Goal: Task Accomplishment & Management: Use online tool/utility

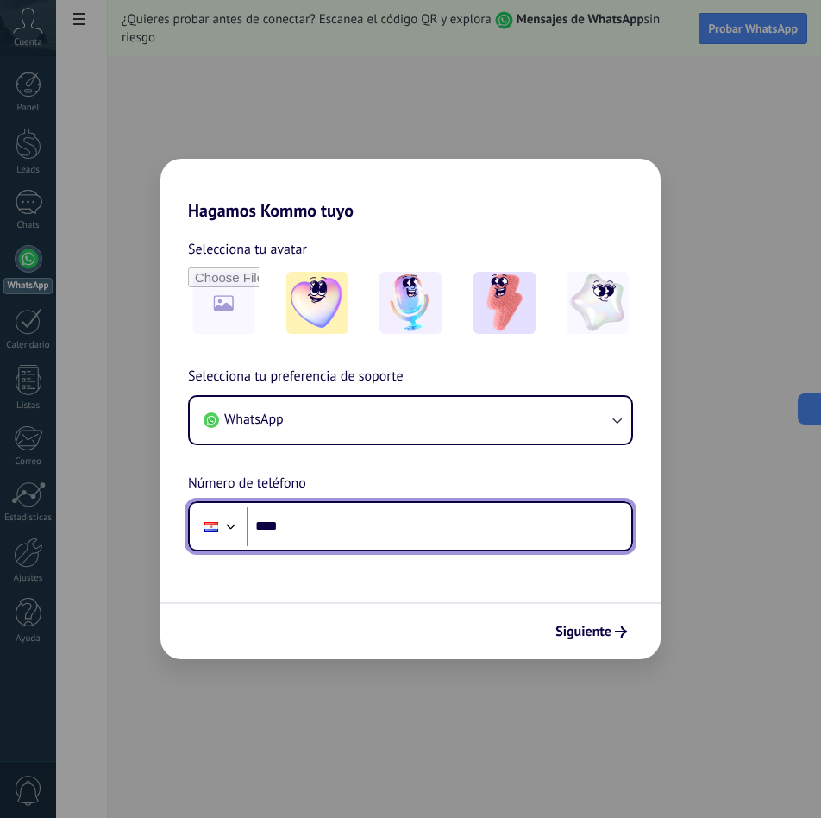
click at [403, 541] on input "****" at bounding box center [439, 526] width 385 height 40
type input "**"
type input "**********"
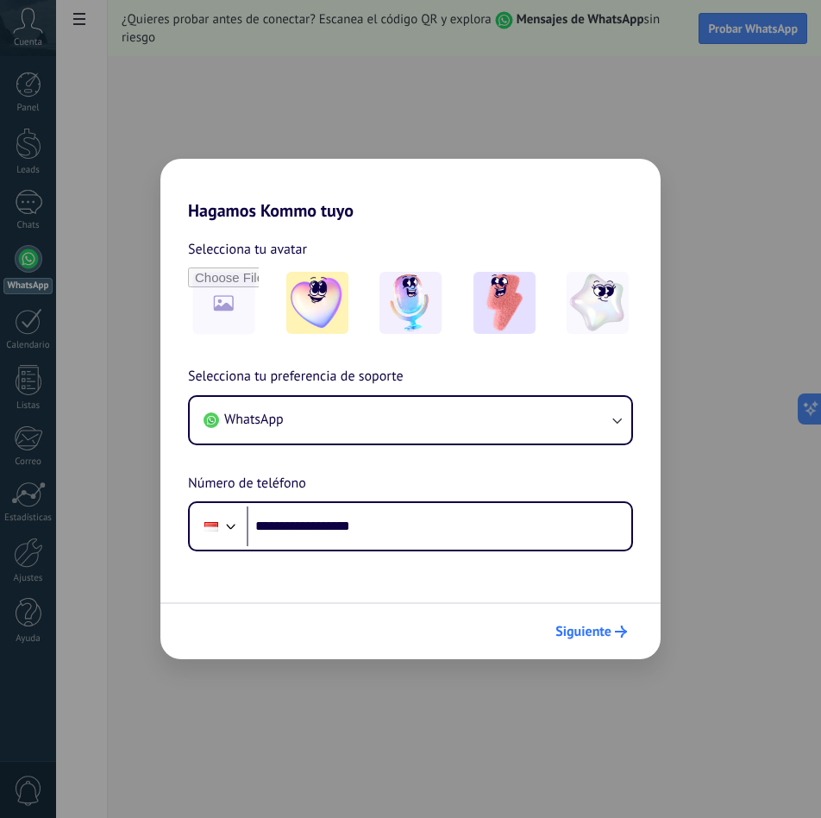
click at [575, 641] on button "Siguiente" at bounding box center [591, 631] width 87 height 29
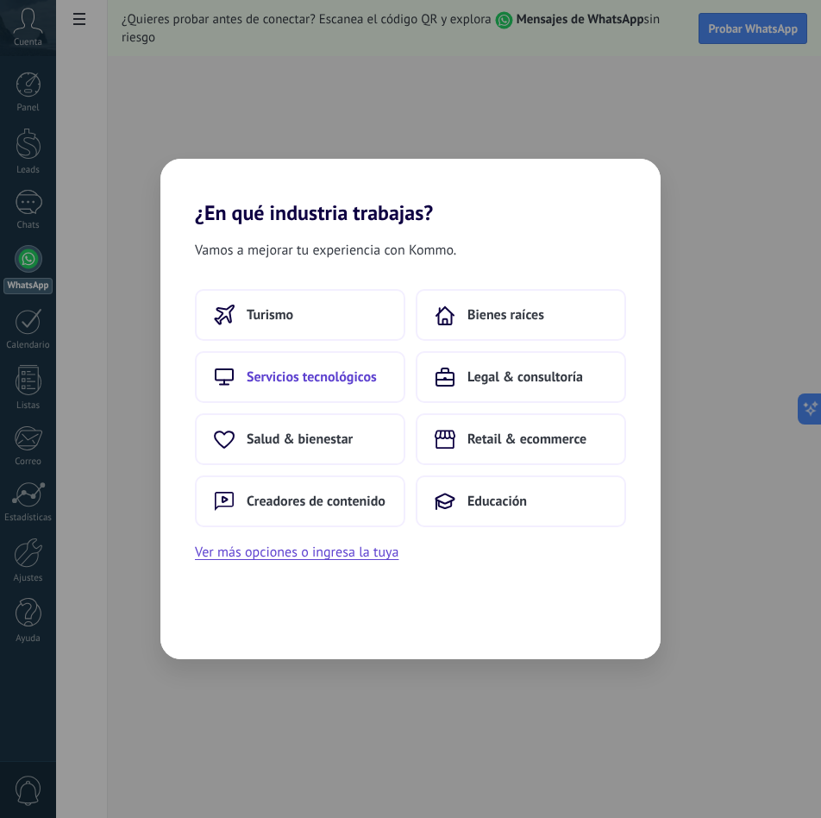
click at [302, 365] on button "Servicios tecnológicos" at bounding box center [300, 377] width 211 height 52
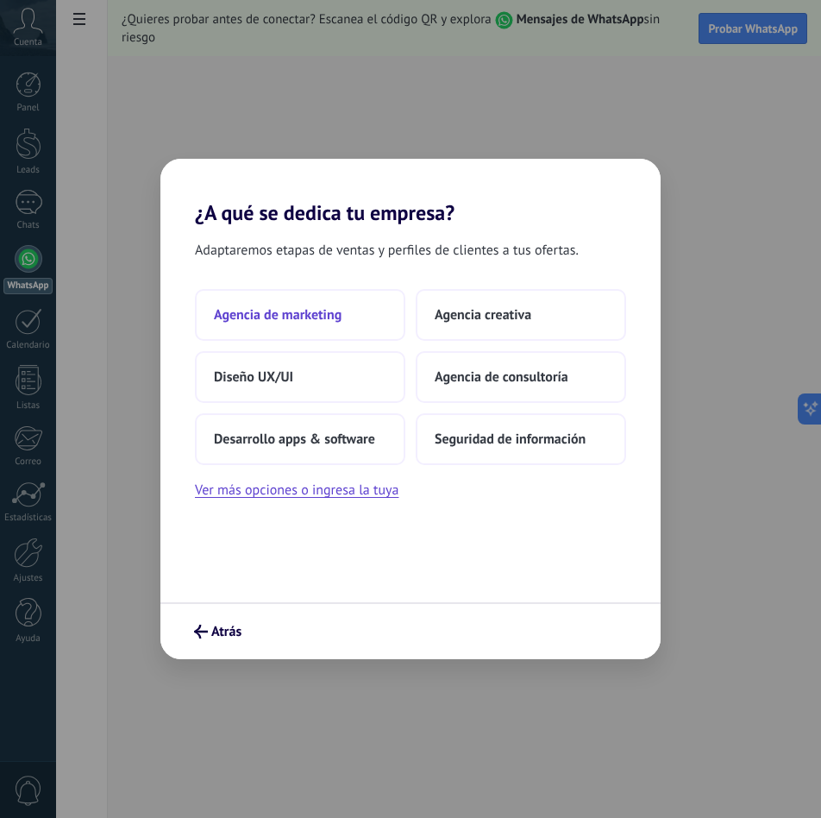
click at [370, 321] on button "Agencia de marketing" at bounding box center [300, 315] width 211 height 52
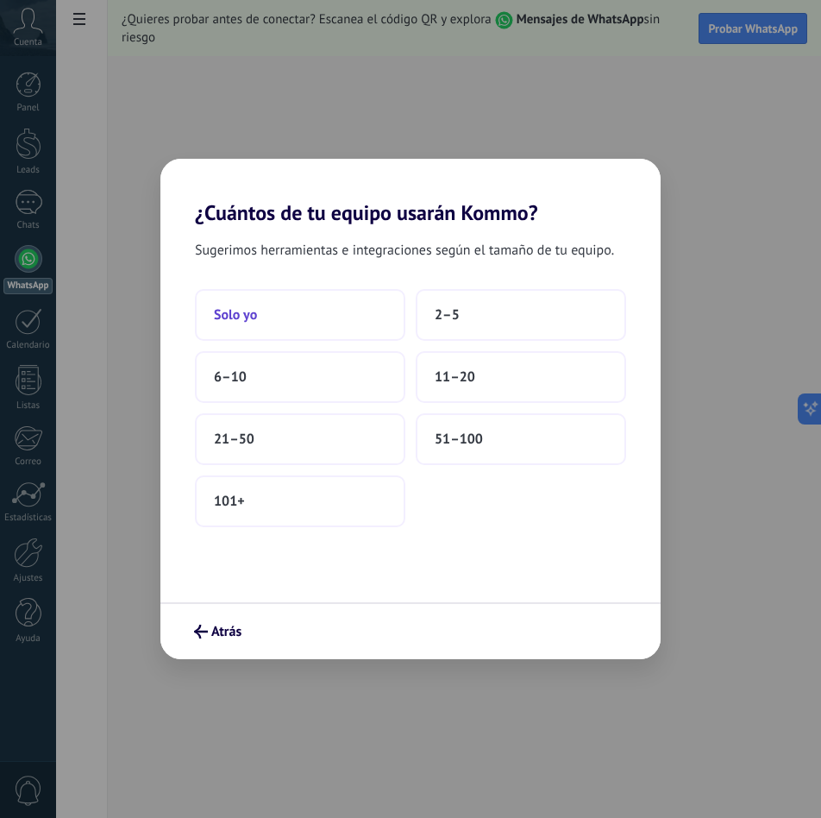
click at [386, 328] on button "Solo yo" at bounding box center [300, 315] width 211 height 52
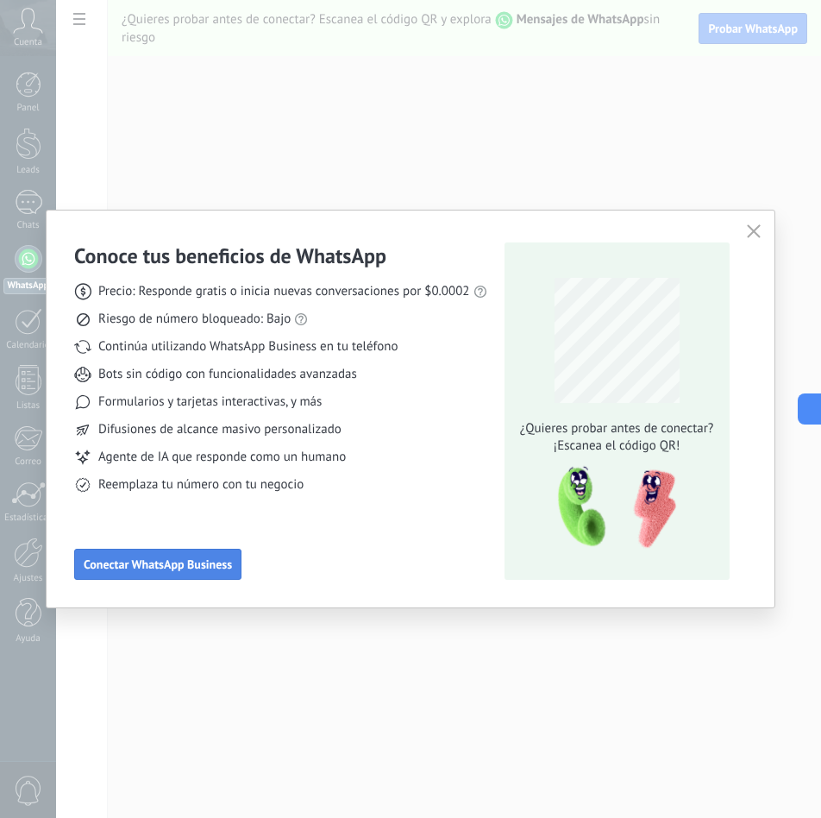
click at [200, 572] on button "Conectar WhatsApp Business" at bounding box center [157, 564] width 167 height 31
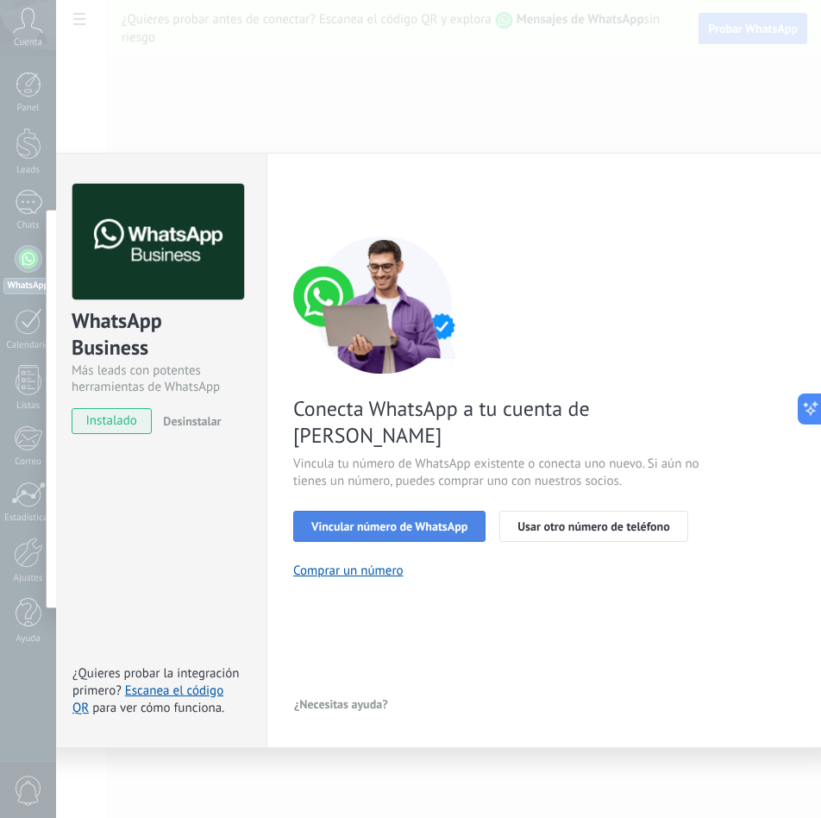
click at [405, 520] on span "Vincular número de WhatsApp" at bounding box center [389, 526] width 156 height 12
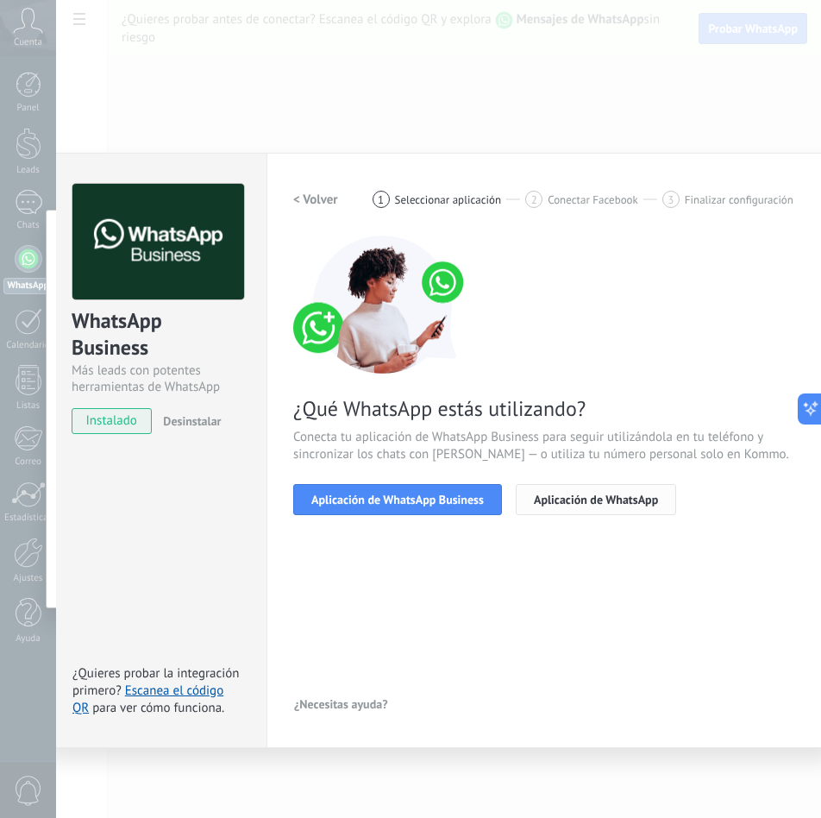
click at [537, 507] on button "Aplicación de WhatsApp" at bounding box center [596, 499] width 160 height 31
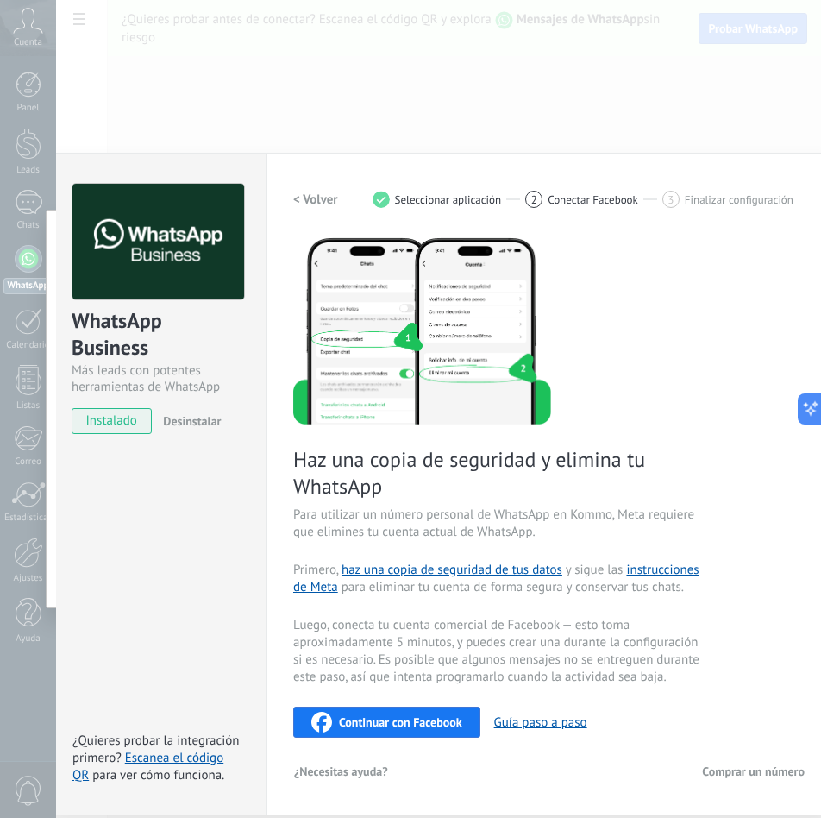
click at [148, 474] on div "WhatsApp Business Más leads con potentes herramientas de WhatsApp instalado Des…" at bounding box center [156, 484] width 221 height 663
click at [772, 505] on div "Haz una copia de seguridad y elimina tu WhatsApp Para utilizar un número person…" at bounding box center [549, 487] width 513 height 502
click at [324, 192] on h2 "< Volver" at bounding box center [315, 200] width 45 height 16
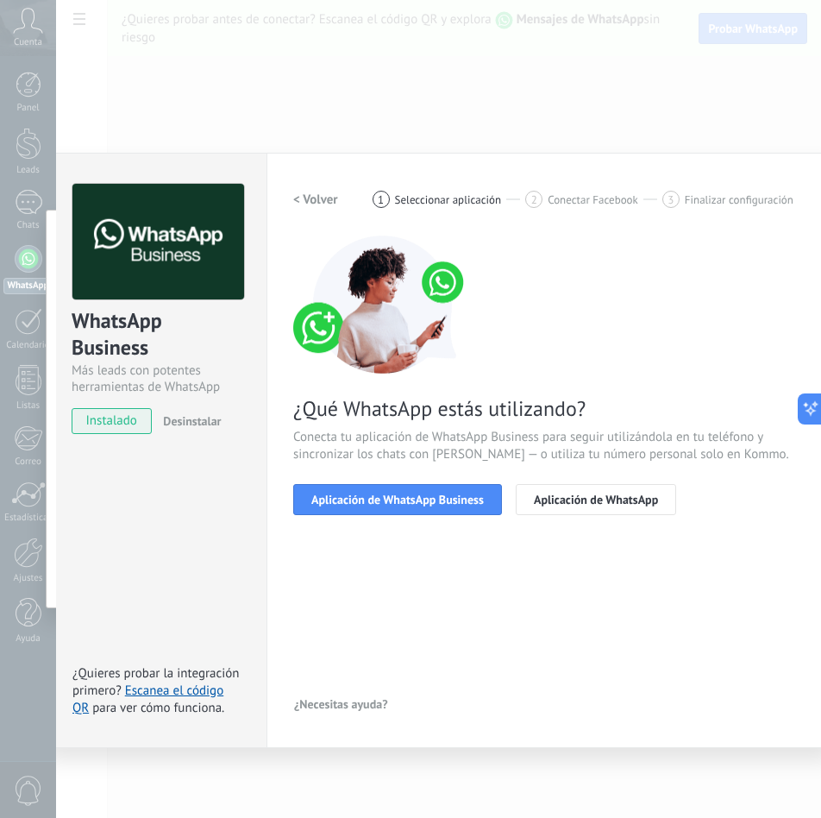
click at [323, 192] on h2 "< Volver" at bounding box center [315, 200] width 45 height 16
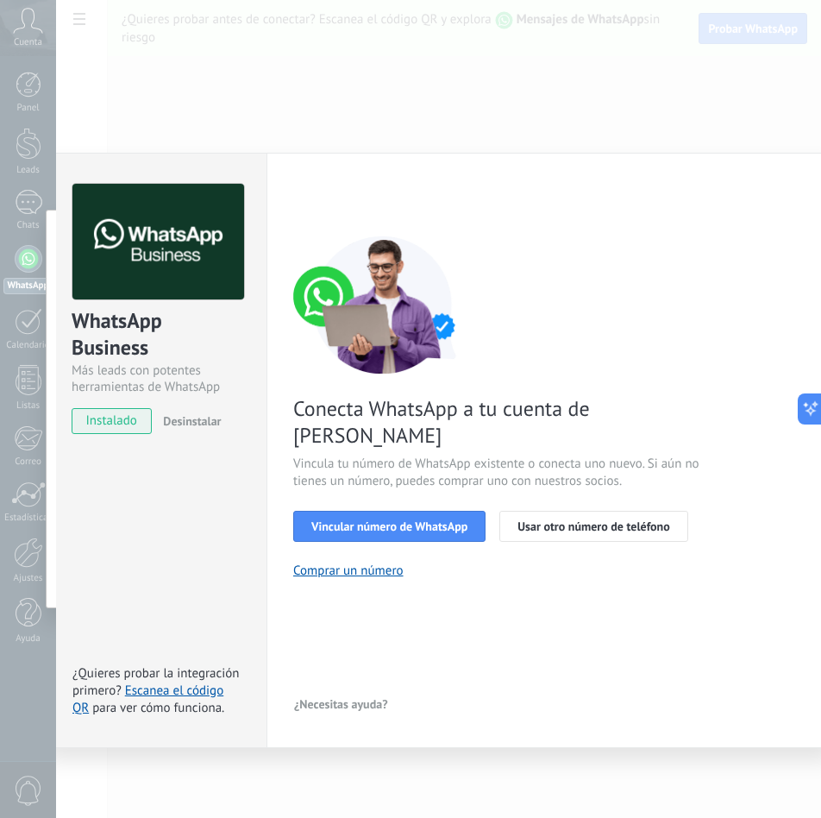
click at [323, 192] on div "< Volver 1 Seleccionar aplicación 2 Conectar Facebook 3 Finalizar configuración" at bounding box center [549, 199] width 513 height 31
click at [278, 484] on div "Configuraciones Autorizaciones This tab logs the users who have granted integra…" at bounding box center [550, 450] width 566 height 595
drag, startPoint x: 584, startPoint y: 54, endPoint x: 534, endPoint y: 103, distance: 69.6
click at [534, 103] on div "WhatsApp Business Más leads con potentes herramientas de WhatsApp instalado Des…" at bounding box center [438, 409] width 765 height 818
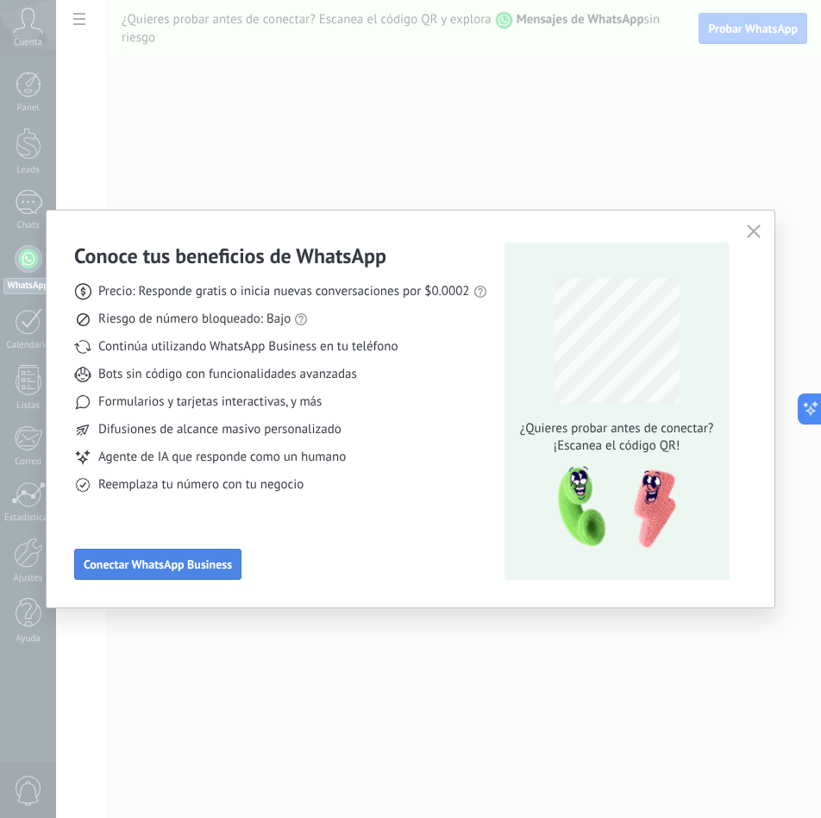
click at [154, 569] on span "Conectar WhatsApp Business" at bounding box center [158, 564] width 148 height 12
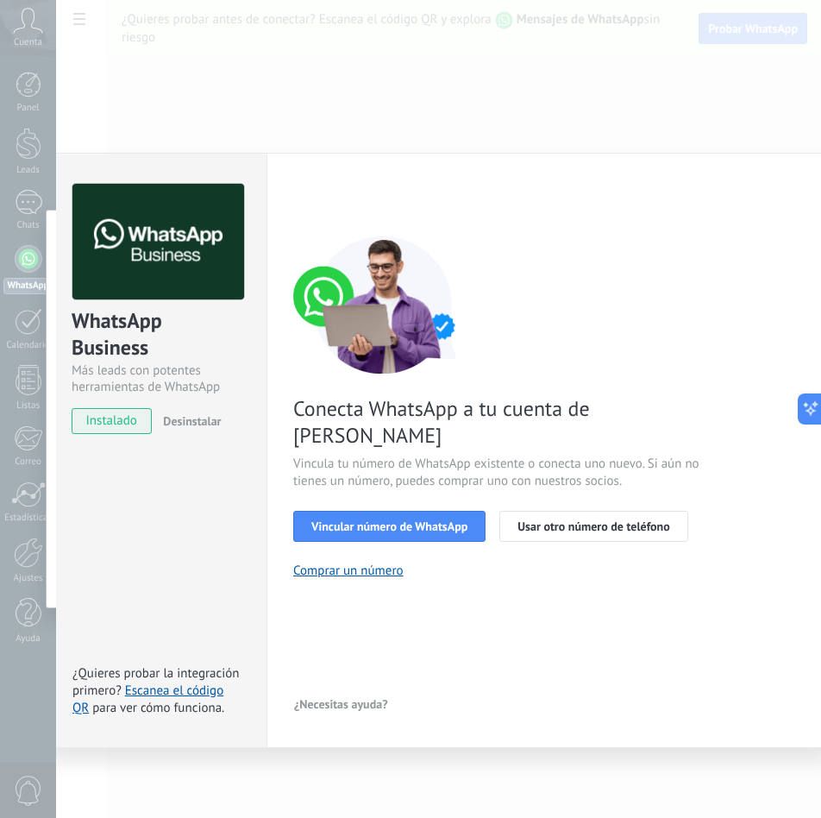
click at [739, 95] on div "WhatsApp Business Más leads con potentes herramientas de WhatsApp instalado Des…" at bounding box center [438, 409] width 765 height 818
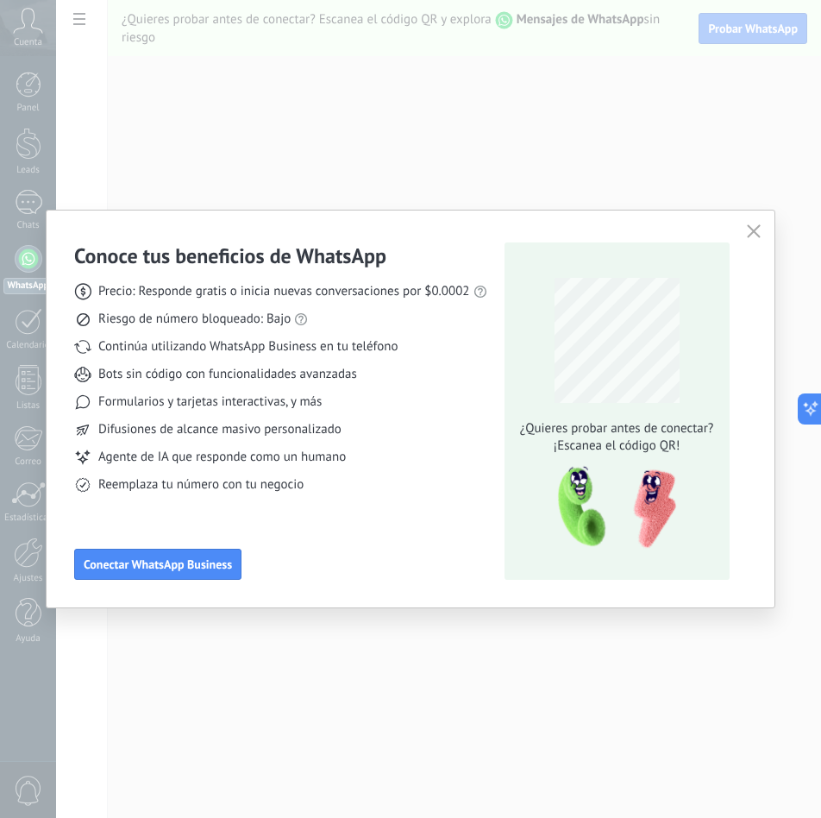
click at [758, 230] on icon "button" at bounding box center [754, 231] width 14 height 14
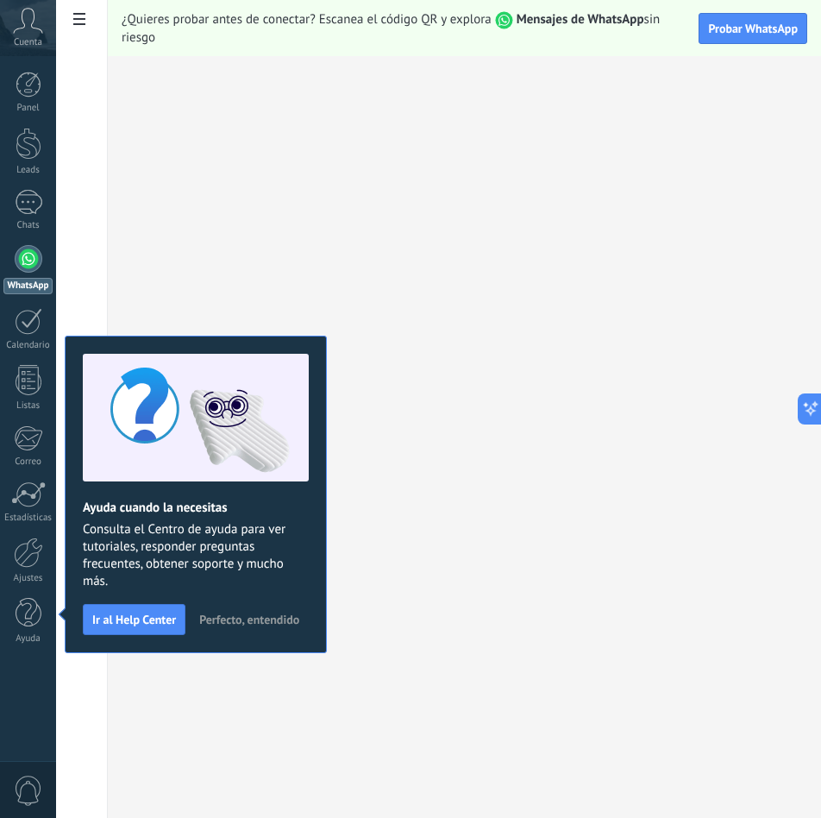
click at [223, 617] on span "Perfecto, entendido" at bounding box center [249, 619] width 100 height 12
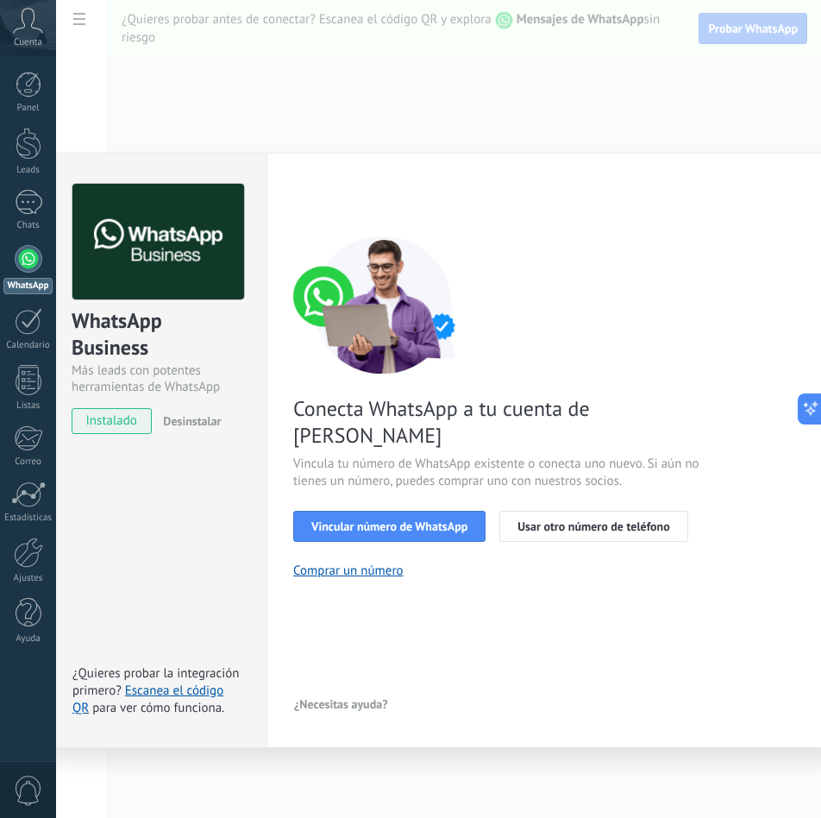
click at [192, 422] on span "Desinstalar" at bounding box center [192, 421] width 58 height 16
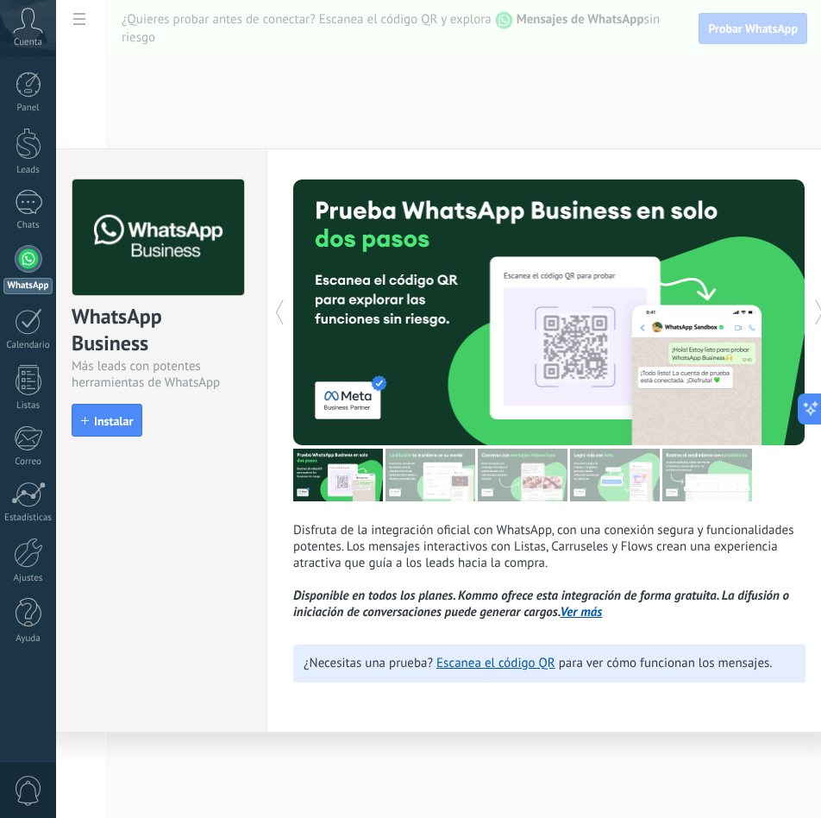
click at [641, 104] on div "WhatsApp Business Más leads con potentes herramientas de WhatsApp install Insta…" at bounding box center [438, 409] width 765 height 818
click at [483, 664] on link "Escanea el código QR" at bounding box center [496, 663] width 119 height 16
